Goal: Task Accomplishment & Management: Manage account settings

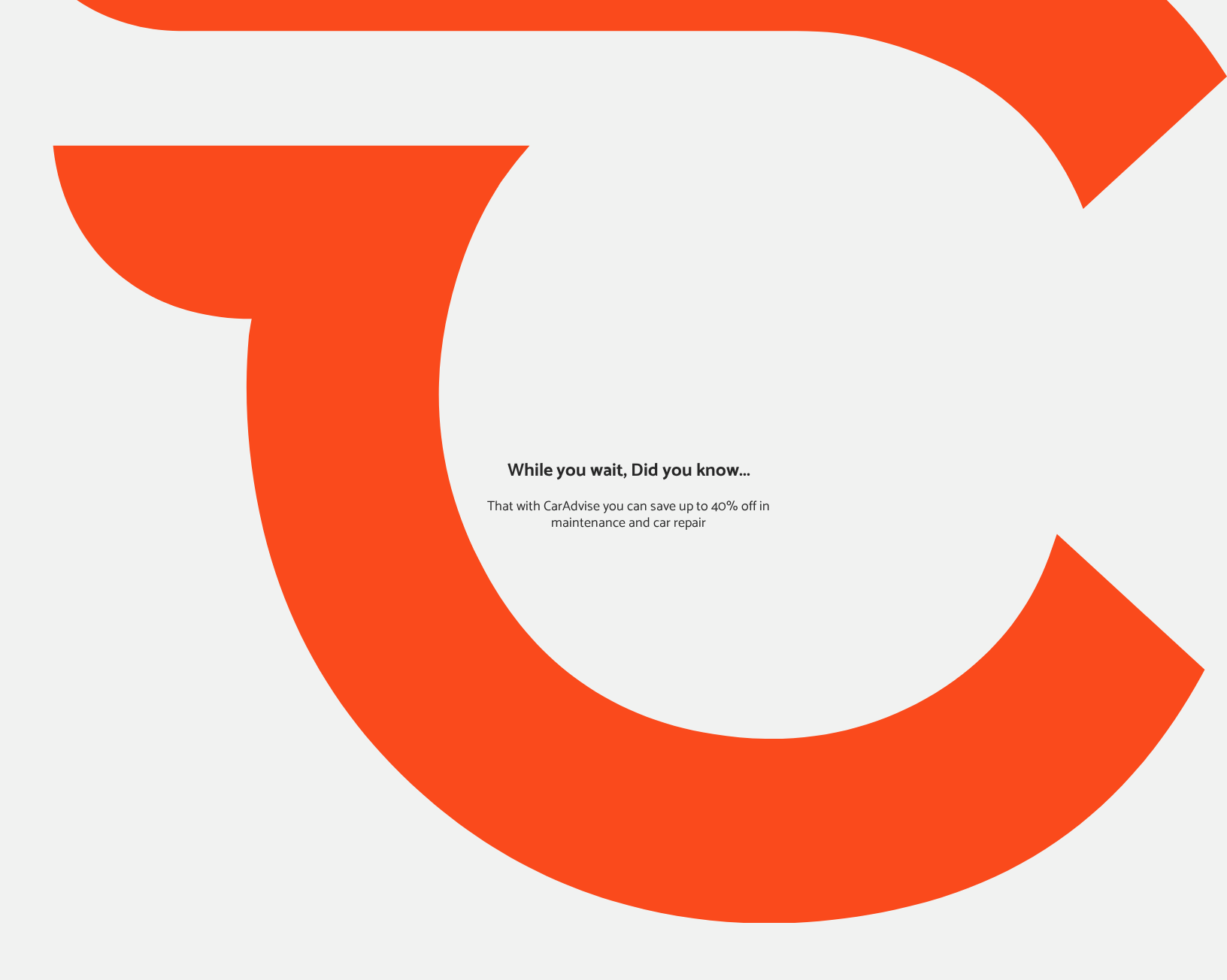
type input "*****"
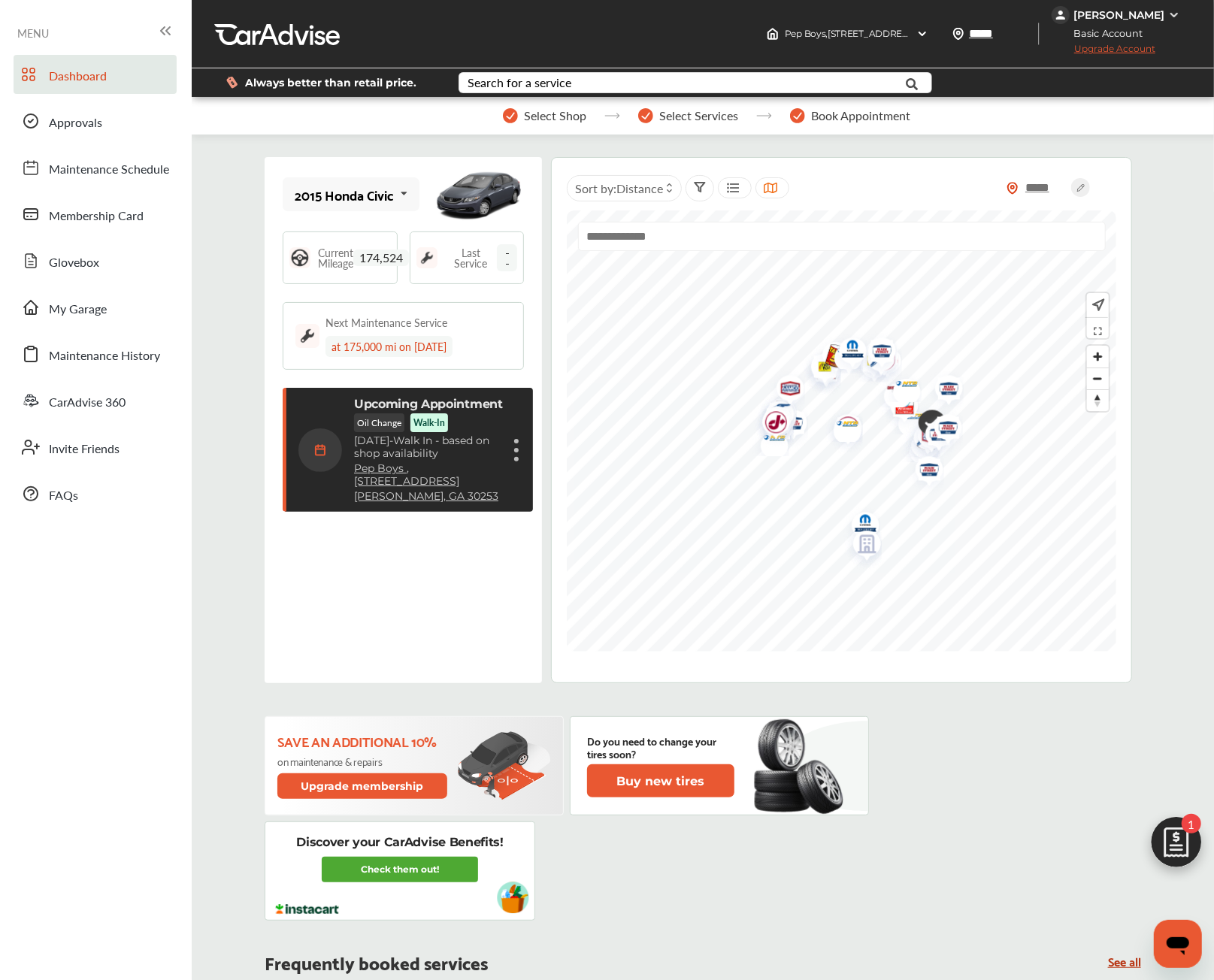
click at [1188, 835] on img at bounding box center [1176, 846] width 72 height 72
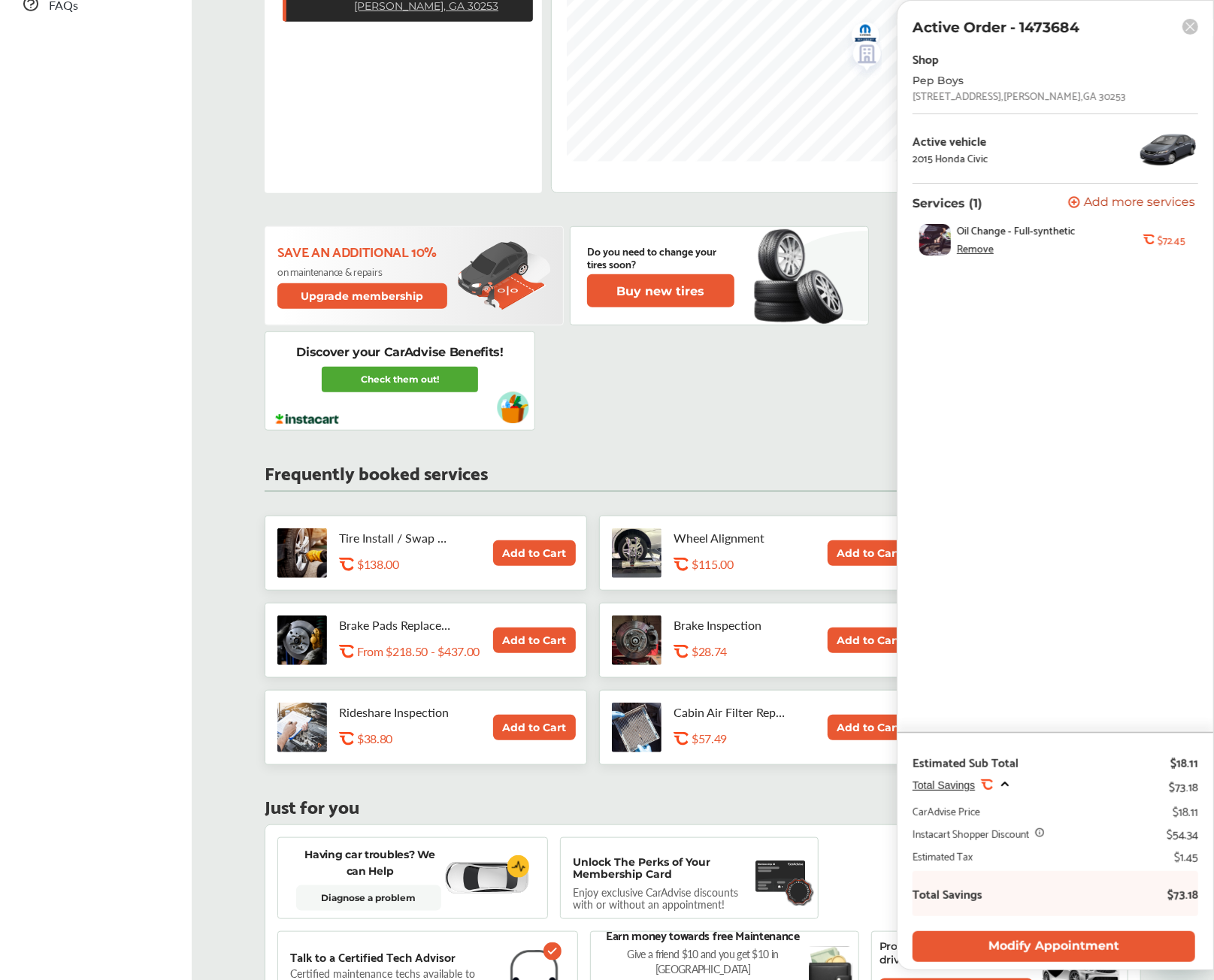
scroll to position [877, 0]
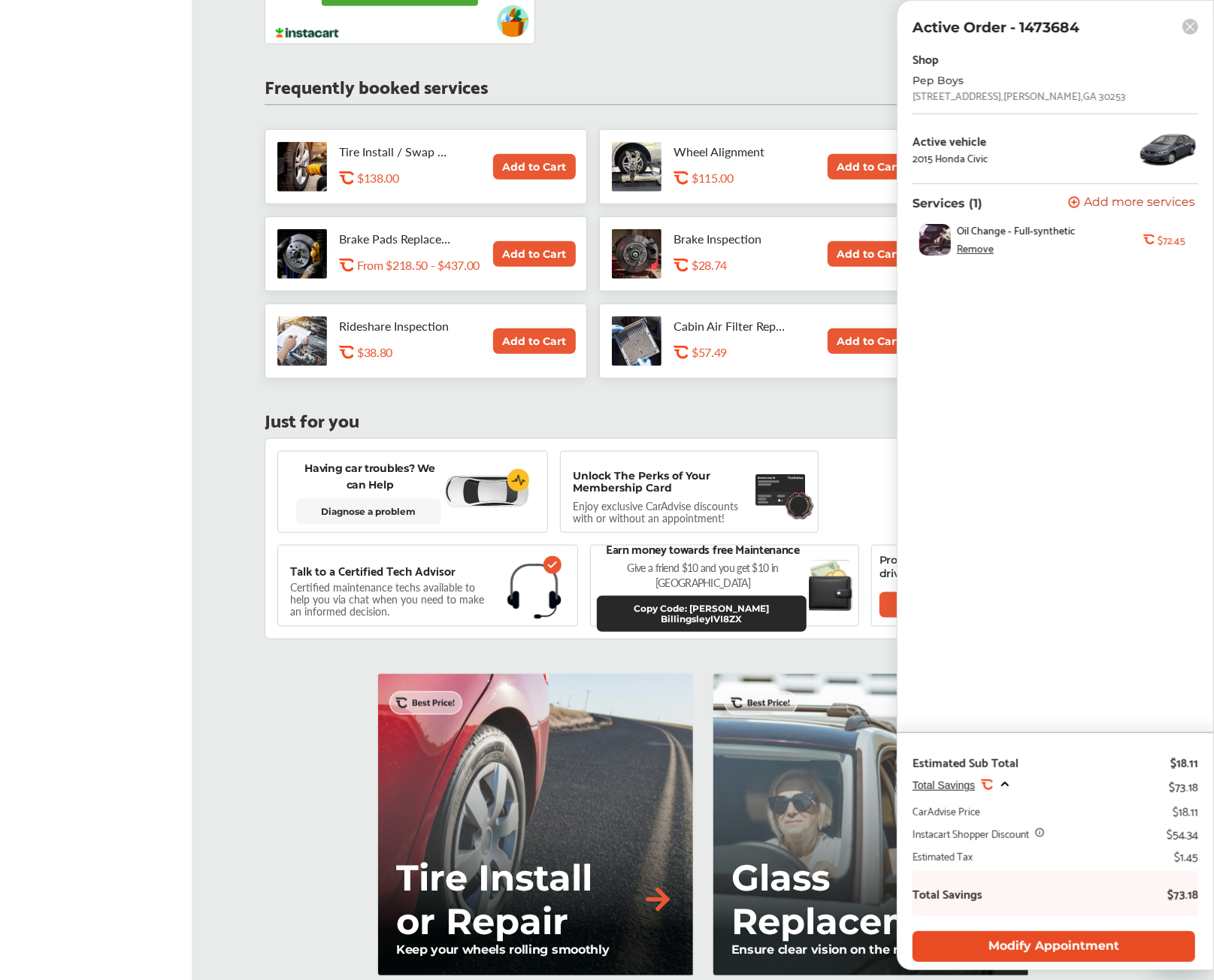
click at [1058, 946] on button "Modify Appointment" at bounding box center [1054, 947] width 282 height 31
